Goal: Task Accomplishment & Management: Manage account settings

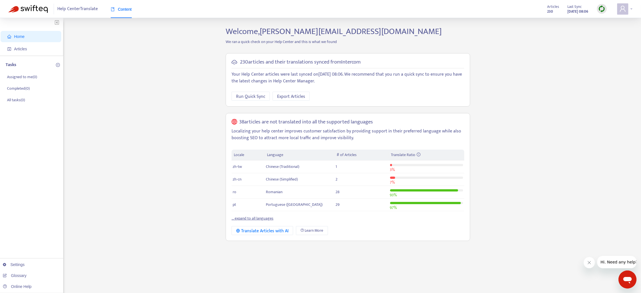
click at [631, 8] on div at bounding box center [624, 8] width 15 height 11
click at [591, 104] on link "Logout" at bounding box center [592, 107] width 18 height 6
